Goal: Browse casually

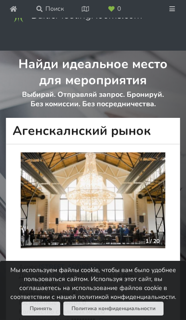
scroll to position [39, 0]
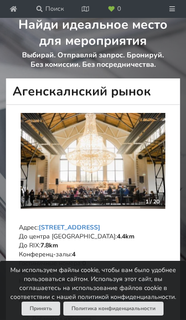
click at [159, 206] on div "1 / 20" at bounding box center [152, 201] width 25 height 13
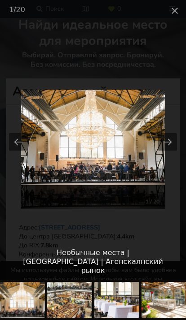
click at [165, 151] on button "Next slide" at bounding box center [167, 141] width 19 height 17
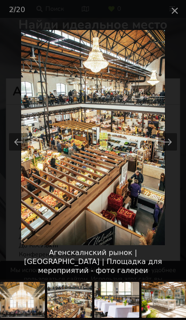
click at [167, 151] on button "Next slide" at bounding box center [167, 141] width 19 height 17
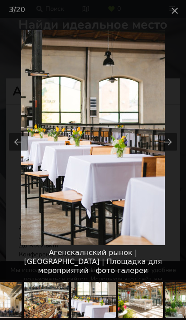
click at [172, 151] on button "Next slide" at bounding box center [167, 141] width 19 height 17
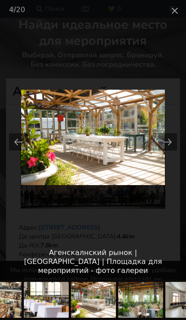
click at [167, 151] on button "Next slide" at bounding box center [167, 141] width 19 height 17
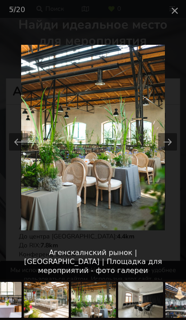
click at [159, 151] on button "Next slide" at bounding box center [167, 141] width 19 height 17
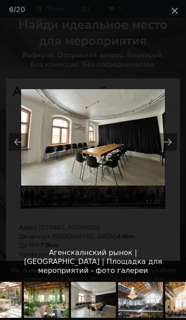
click at [168, 151] on button "Next slide" at bounding box center [167, 141] width 19 height 17
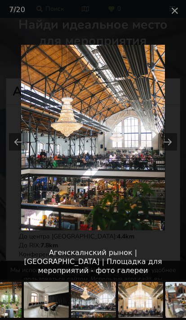
click at [165, 151] on button "Next slide" at bounding box center [167, 141] width 19 height 17
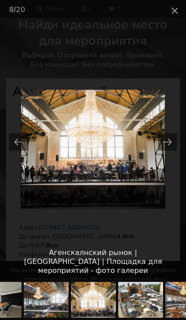
click at [168, 151] on button "Next slide" at bounding box center [167, 141] width 19 height 17
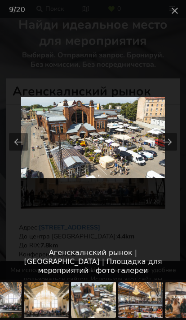
click at [170, 151] on button "Next slide" at bounding box center [167, 141] width 19 height 17
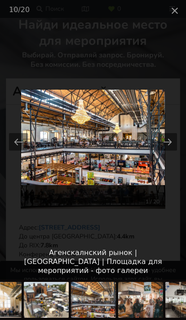
click at [165, 151] on button "Next slide" at bounding box center [167, 141] width 19 height 17
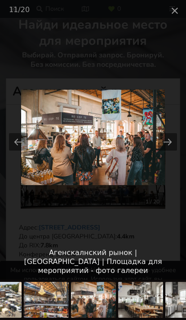
click at [166, 151] on button "Next slide" at bounding box center [167, 141] width 19 height 17
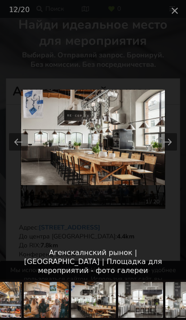
click at [173, 148] on picture at bounding box center [93, 137] width 186 height 233
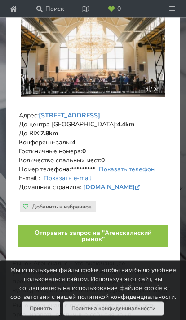
scroll to position [152, 0]
